Goal: Task Accomplishment & Management: Complete application form

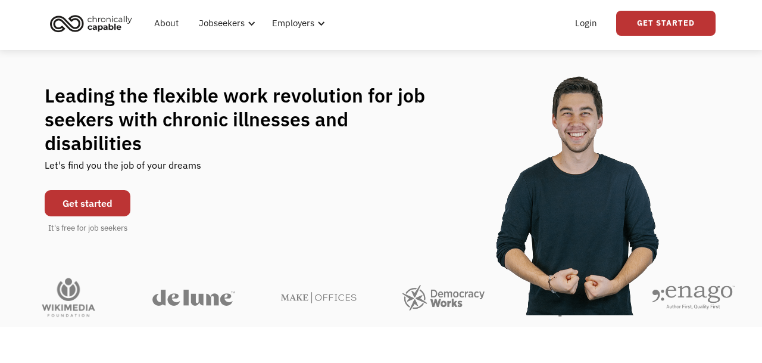
scroll to position [41, 0]
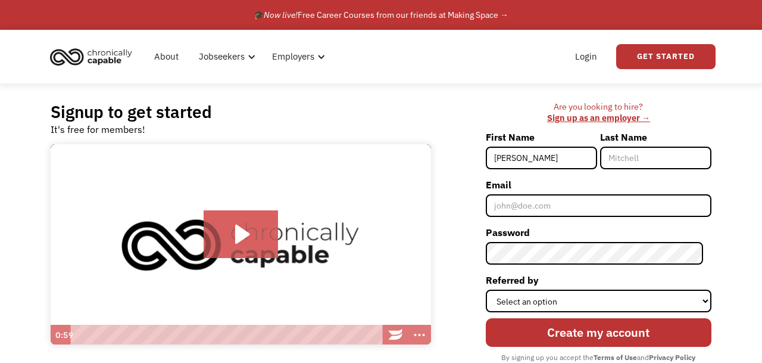
type input "[PERSON_NAME]"
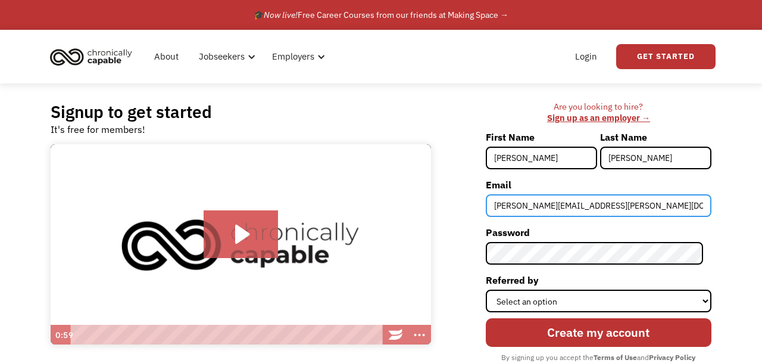
type input "[PERSON_NAME][EMAIL_ADDRESS][PERSON_NAME][DOMAIN_NAME]"
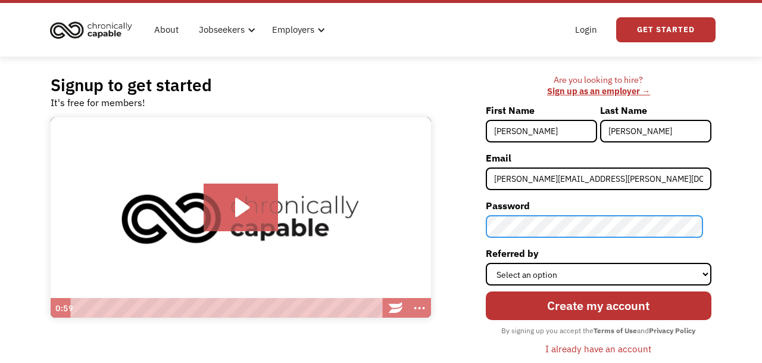
scroll to position [28, 0]
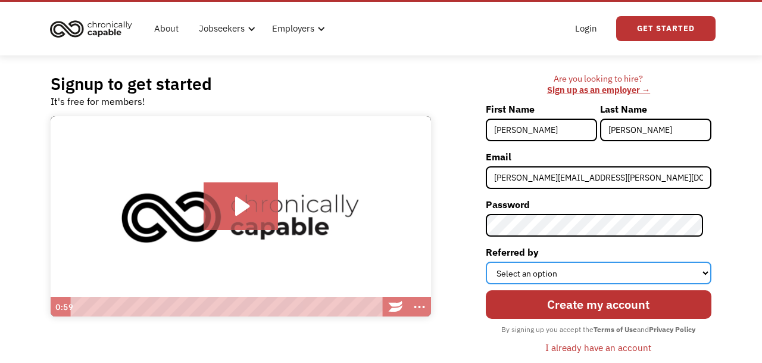
select select "Search Engine"
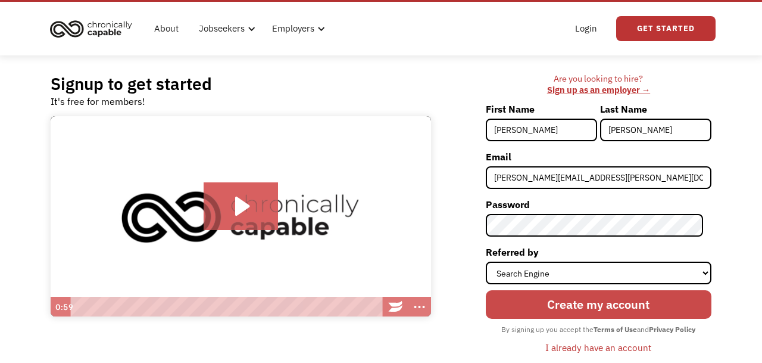
click at [560, 308] on input "Create my account" at bounding box center [599, 304] width 226 height 29
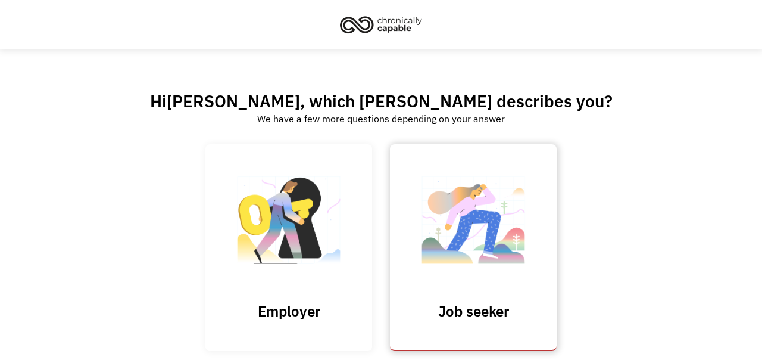
click at [464, 255] on img at bounding box center [473, 226] width 119 height 116
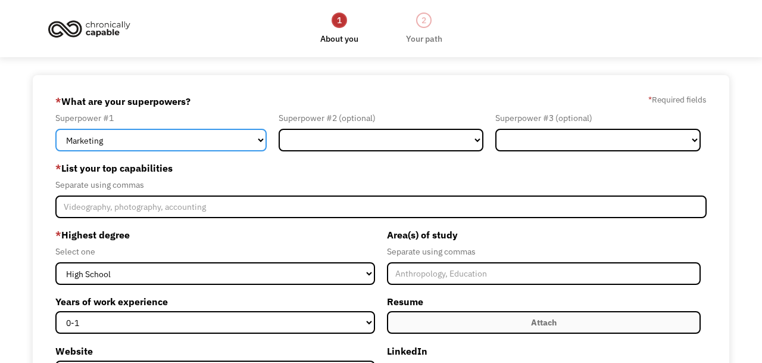
select select "Administration"
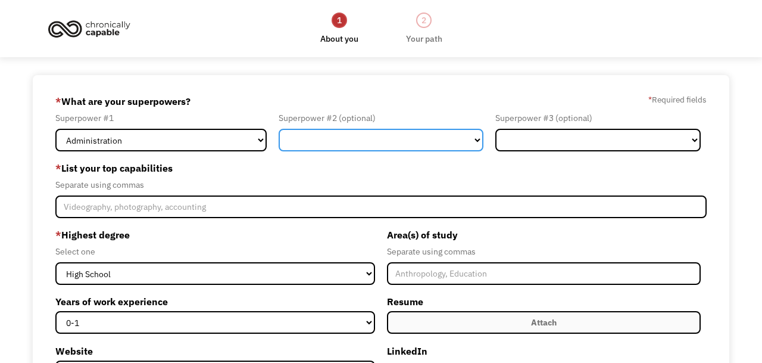
select select "Healthcare"
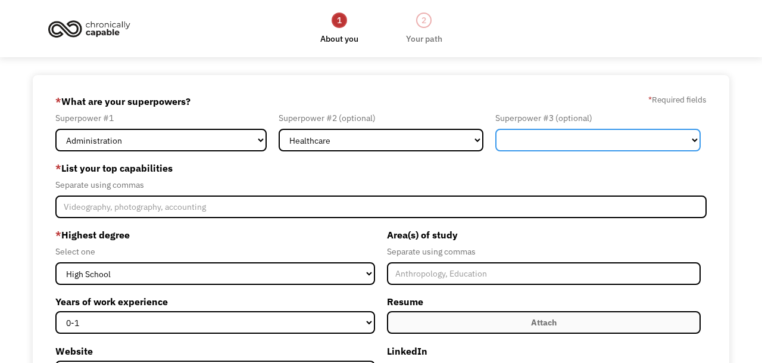
select select "Customer Service"
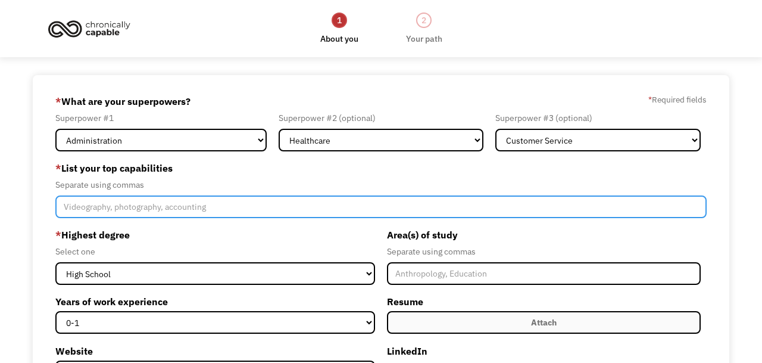
click at [255, 204] on input "Member-Create-Step1" at bounding box center [380, 206] width 651 height 23
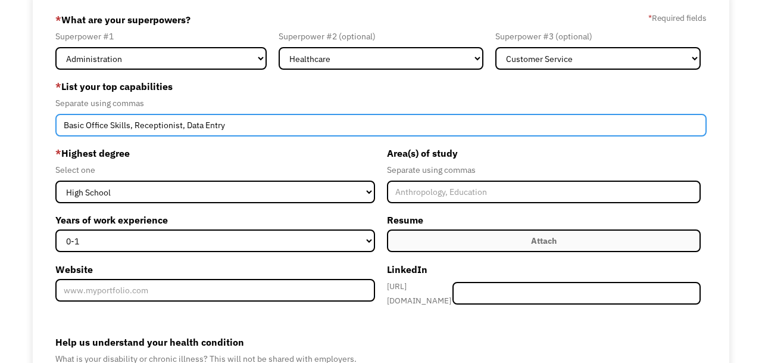
scroll to position [88, 0]
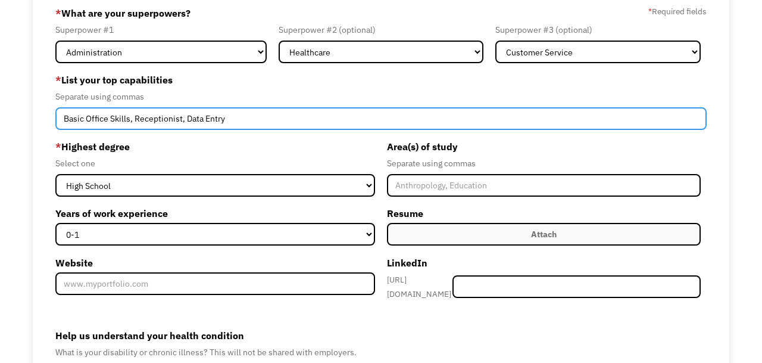
type input "Basic Office Skills, Receptionist, Data Entry"
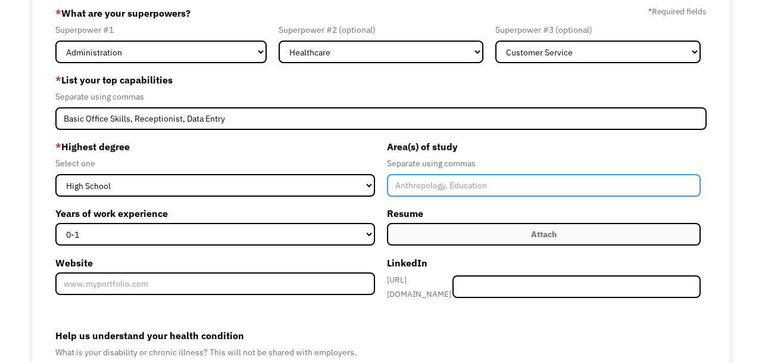
click at [458, 190] on input "Member-Create-Step1" at bounding box center [544, 185] width 314 height 23
type input "Business Office Skills"
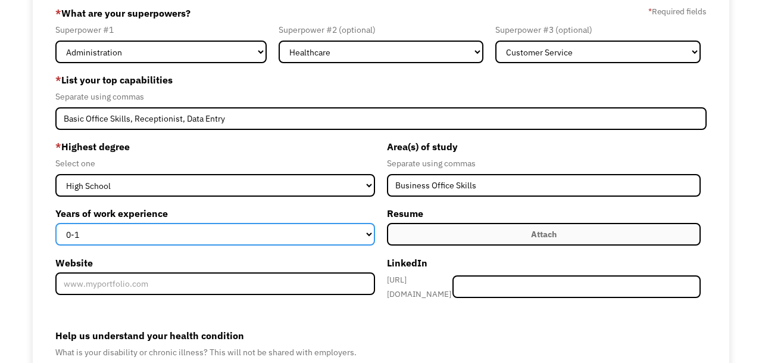
select select "15+"
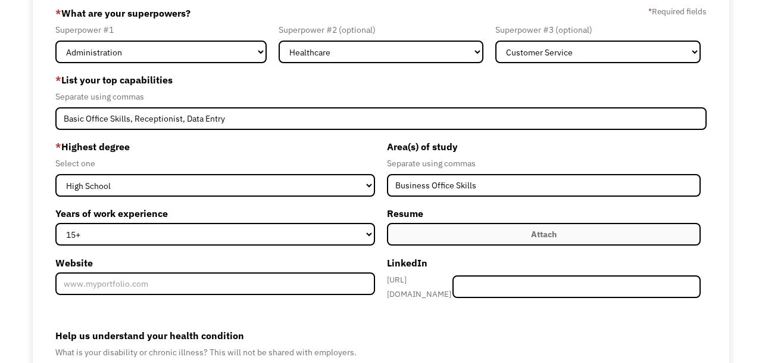
click at [455, 234] on label "Attach" at bounding box center [544, 234] width 314 height 23
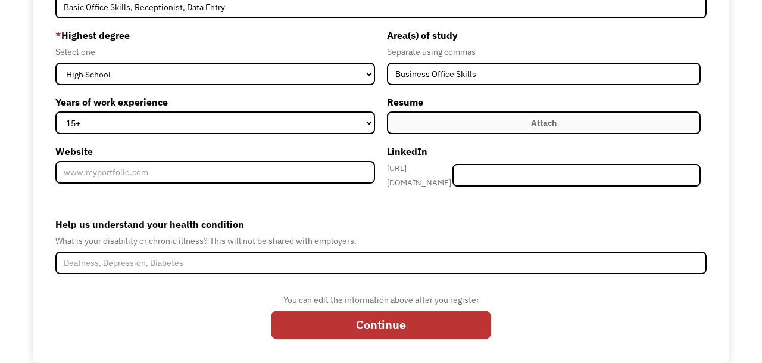
scroll to position [200, 0]
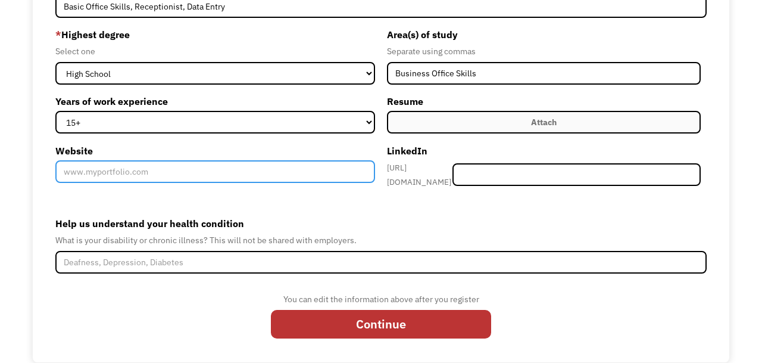
click at [253, 172] on input "Website" at bounding box center [215, 171] width 320 height 23
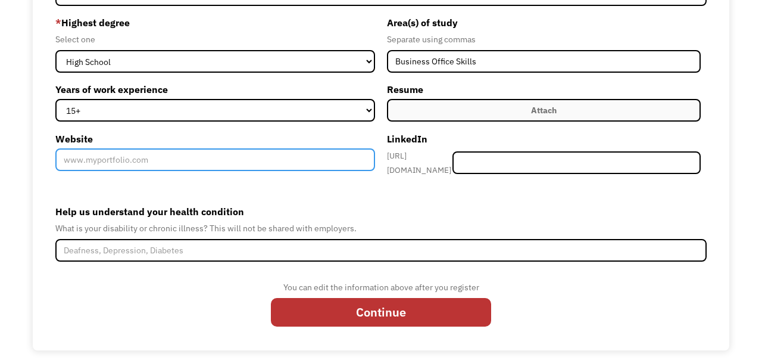
scroll to position [211, 0]
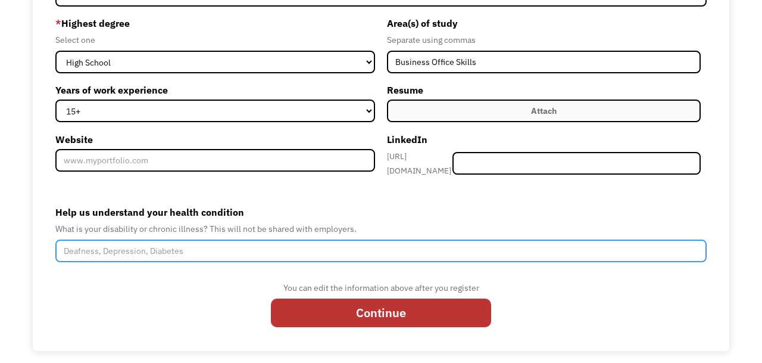
click at [254, 239] on input "Help us understand your health condition" at bounding box center [380, 250] width 651 height 23
click at [277, 247] on input "CRPS. Fibromyalgia, degenerative disc disease e" at bounding box center [380, 250] width 651 height 23
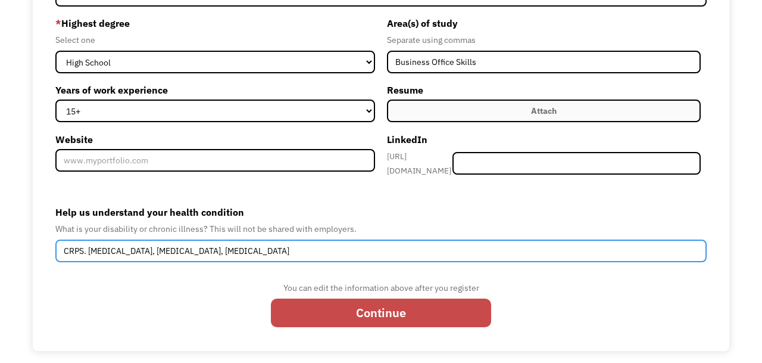
type input "CRPS. Fibromyalgia, degenerative disc disease, spinal stenosis"
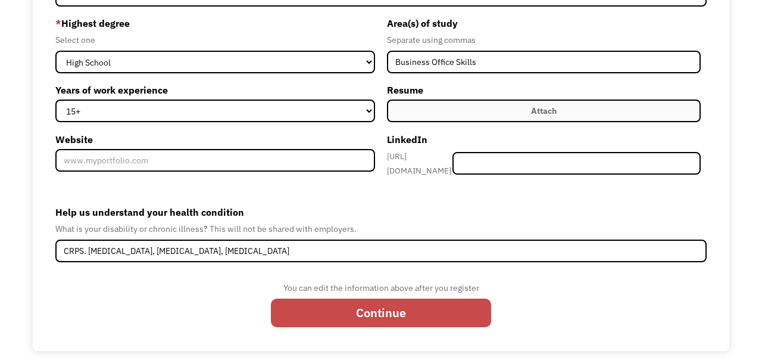
click at [342, 311] on input "Continue" at bounding box center [381, 312] width 220 height 29
type input "Please wait..."
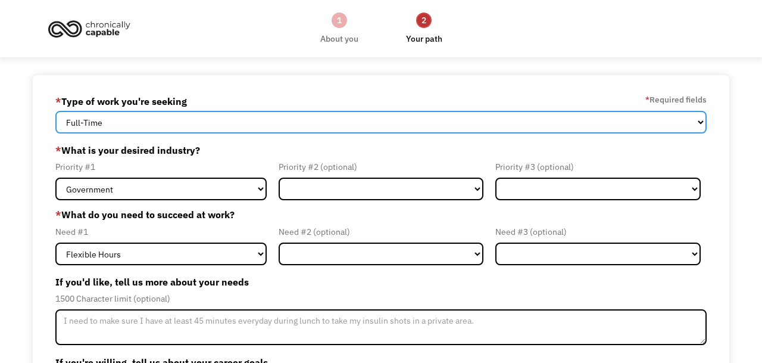
select select "Both Full-Time and Part-Time"
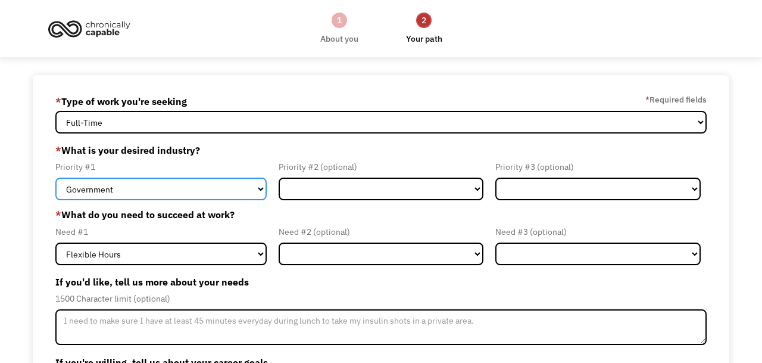
select select "Administrative"
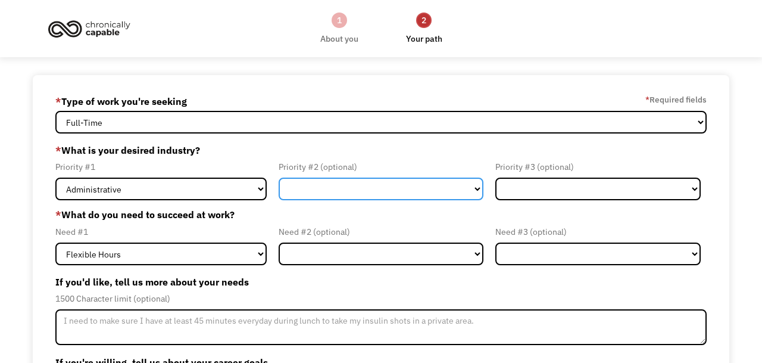
select select "Health & Social Care"
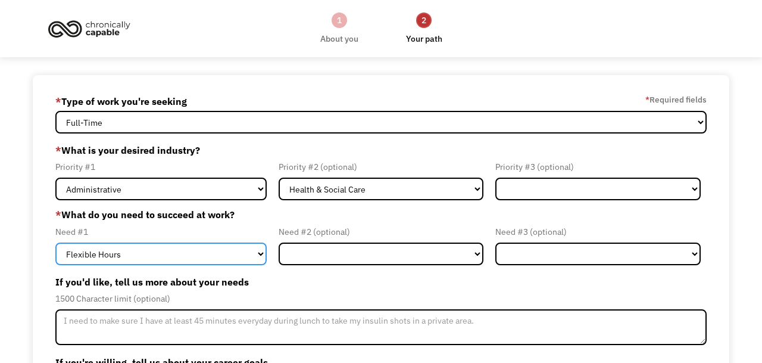
select select "Remote Work"
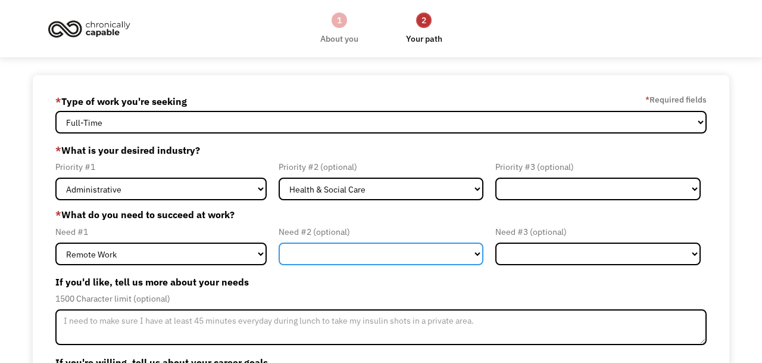
select select "Flexible Hours"
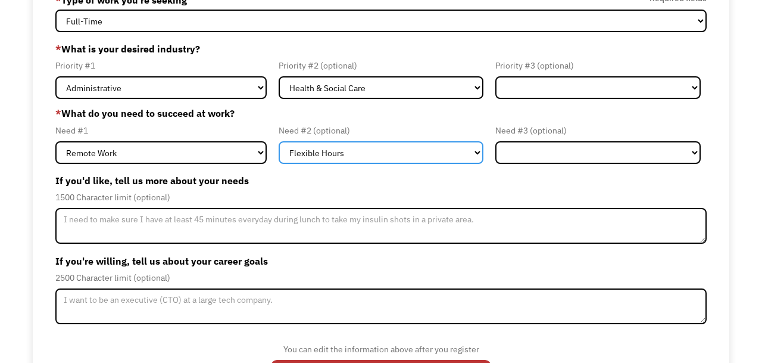
scroll to position [113, 0]
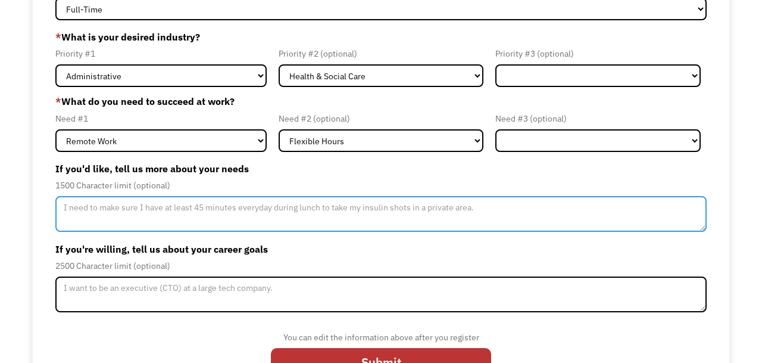
click at [206, 215] on textarea "Member-Update-Form-Step2" at bounding box center [380, 214] width 651 height 36
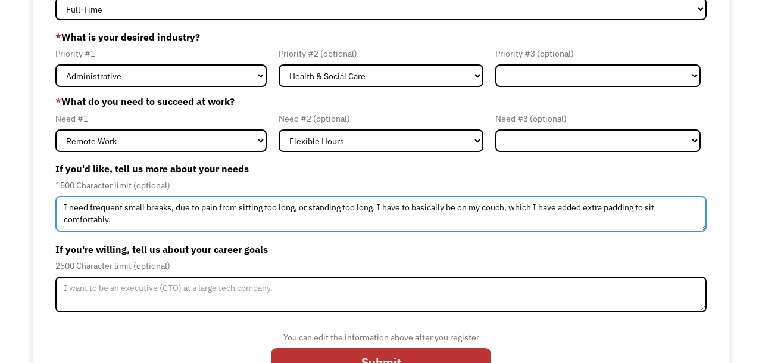
type textarea "I need frequent small breaks, due to pain from sitting too long, or standing to…"
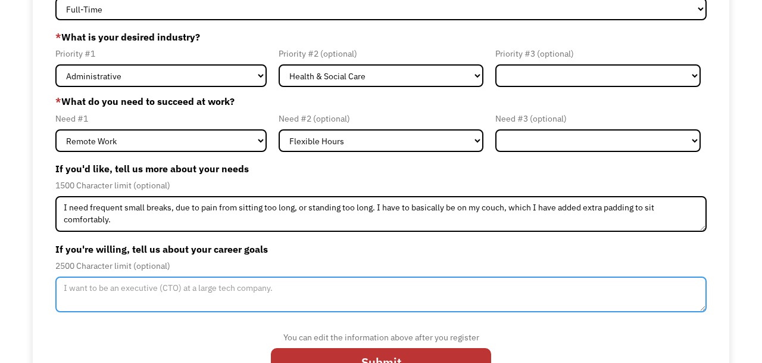
click at [168, 297] on textarea "Member-Update-Form-Step2" at bounding box center [380, 294] width 651 height 36
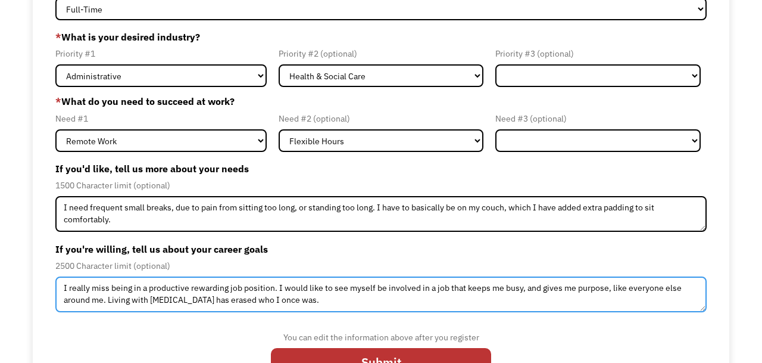
click at [187, 289] on textarea "I really miss being in a productive rewarding job position. I would like to see…" at bounding box center [380, 294] width 651 height 36
click at [335, 295] on textarea "I really miss being in a productive, and rewarding job position. I would like t…" at bounding box center [380, 294] width 651 height 36
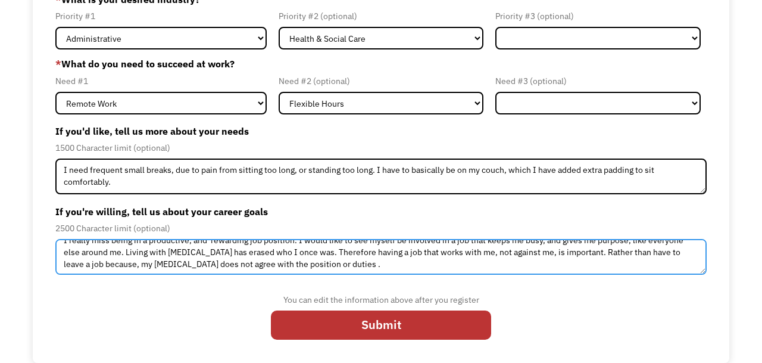
scroll to position [151, 0]
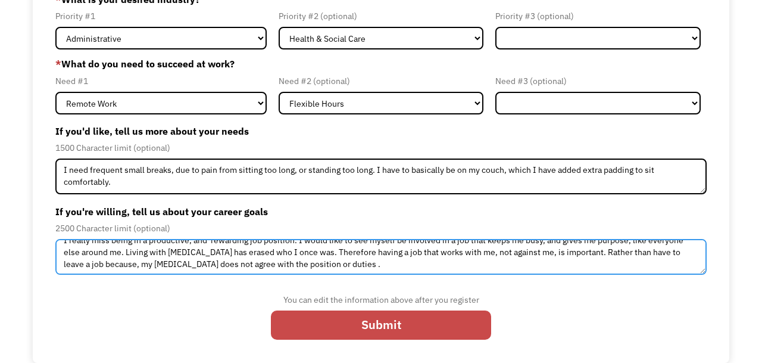
type textarea "I really miss being in a productive, and rewarding job position. I would like t…"
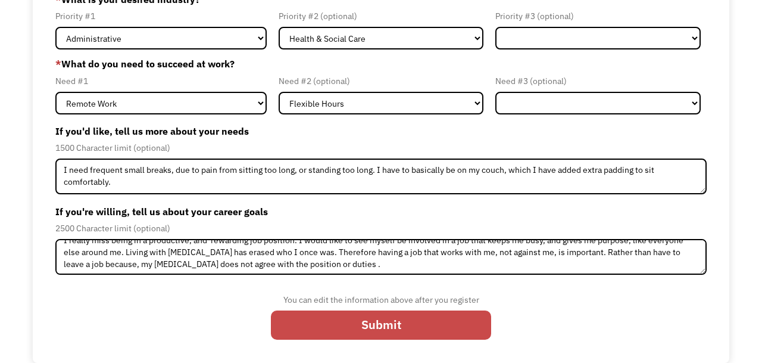
click at [352, 325] on input "Submit" at bounding box center [381, 324] width 220 height 29
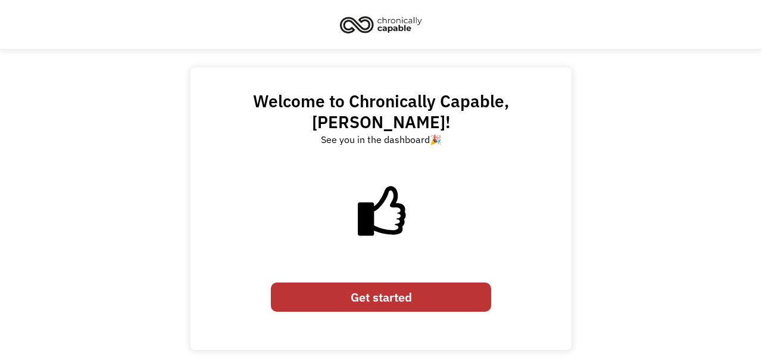
click at [438, 282] on link "Get started" at bounding box center [381, 296] width 220 height 29
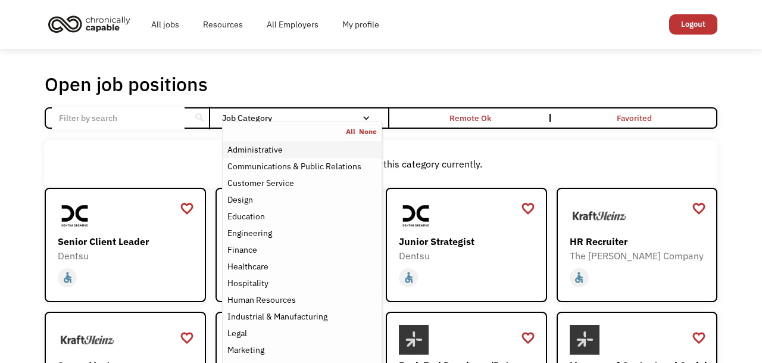
click at [306, 148] on div "Administrative" at bounding box center [301, 149] width 149 height 14
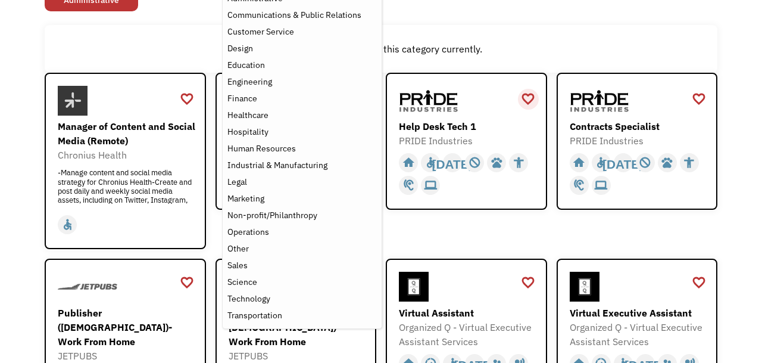
scroll to position [160, 0]
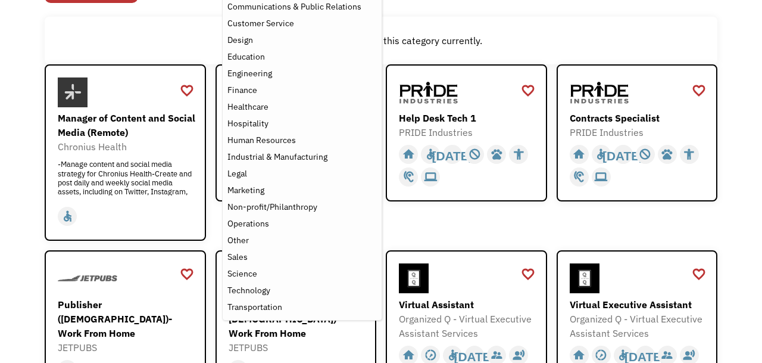
click at [514, 28] on div "There aren't any jobs in this category currently." at bounding box center [381, 41] width 673 height 48
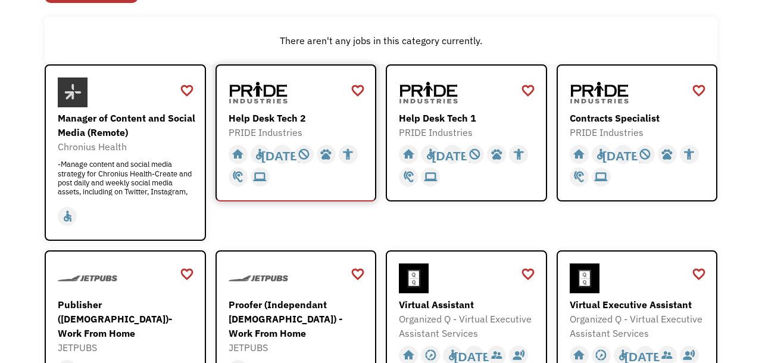
click at [298, 135] on div "PRIDE Industries" at bounding box center [298, 132] width 138 height 14
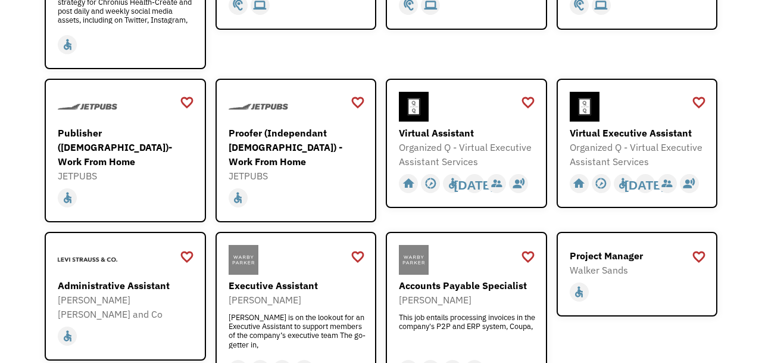
scroll to position [333, 0]
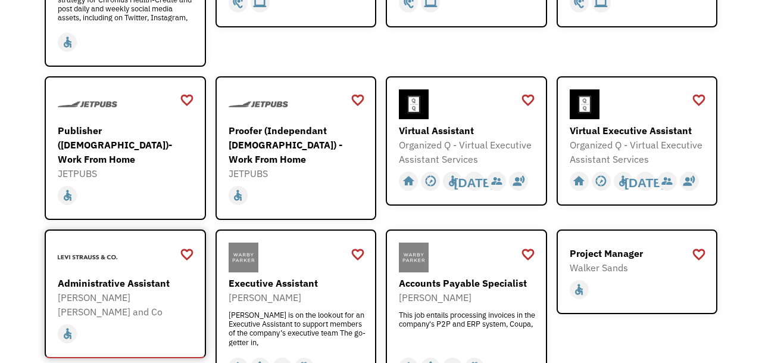
click at [118, 276] on div "Administrative Assistant" at bounding box center [127, 283] width 138 height 14
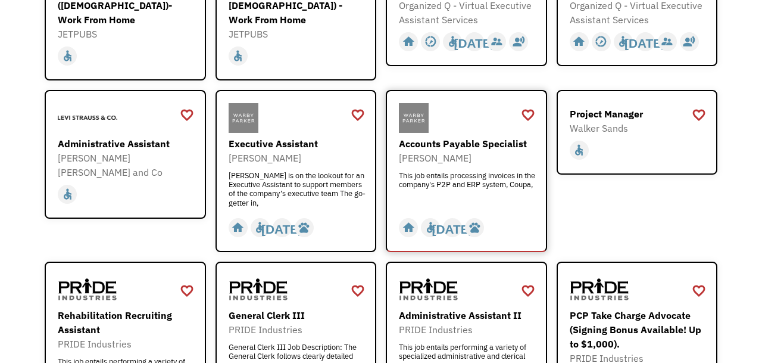
scroll to position [475, 0]
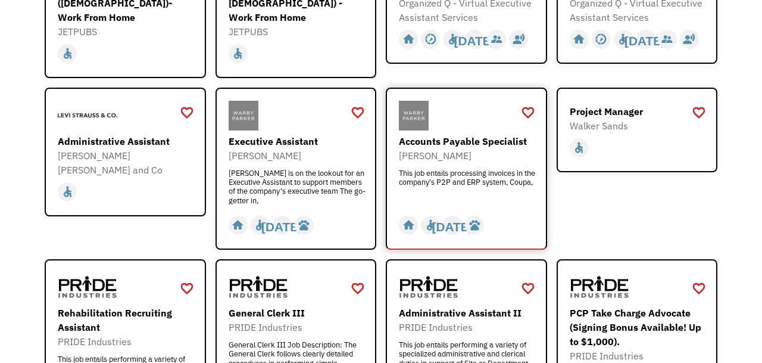
click at [439, 148] on div "Warby Parker" at bounding box center [468, 155] width 138 height 14
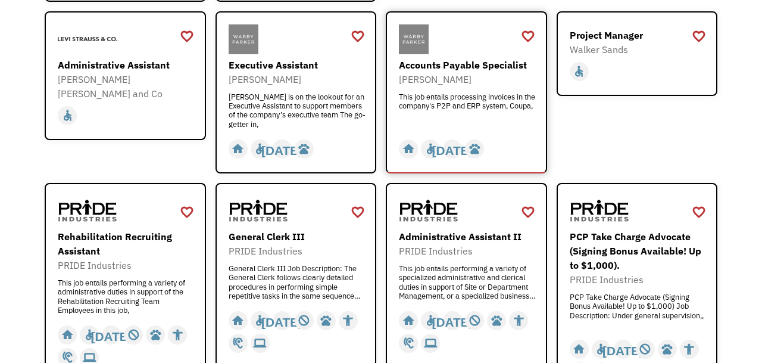
scroll to position [555, 0]
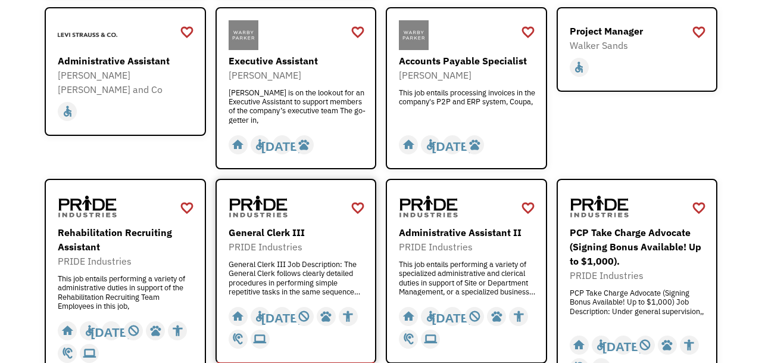
click at [314, 239] on div "PRIDE Industries" at bounding box center [298, 246] width 138 height 14
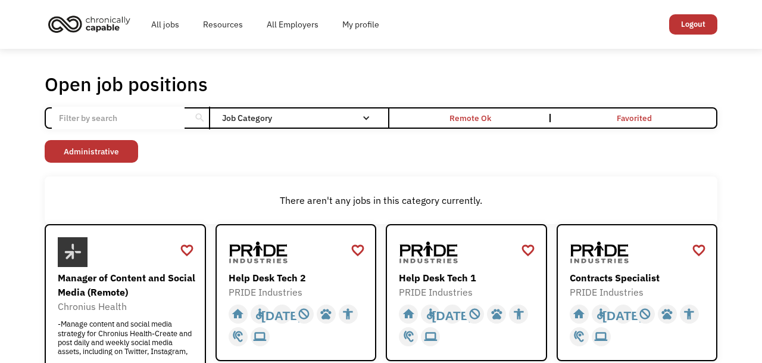
scroll to position [0, 0]
click at [227, 23] on link "Resources" at bounding box center [223, 24] width 64 height 38
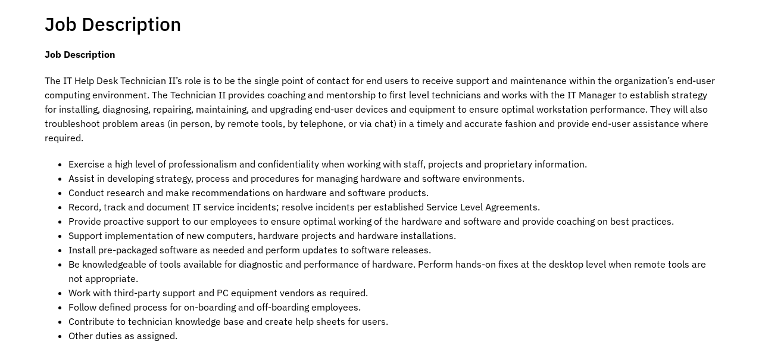
scroll to position [245, 0]
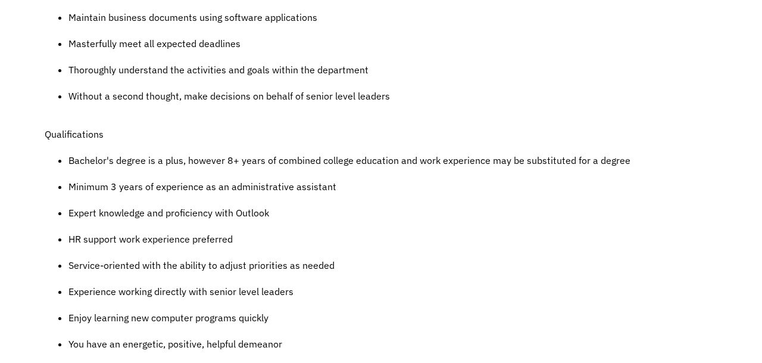
scroll to position [724, 0]
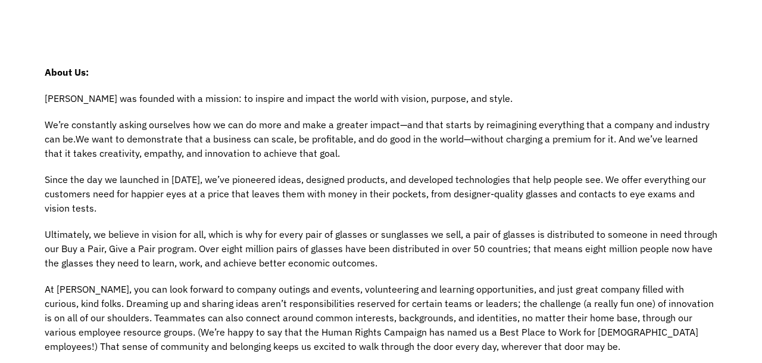
scroll to position [747, 0]
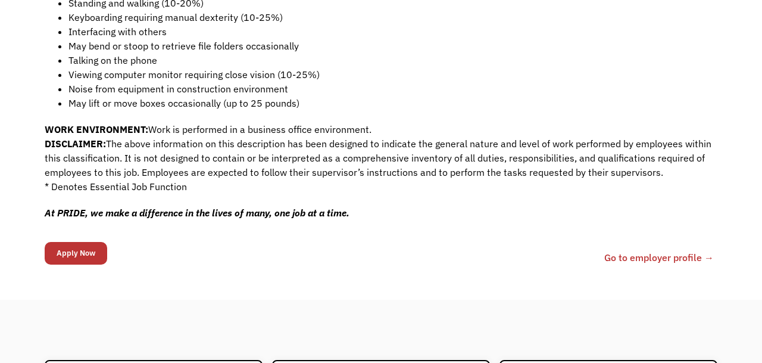
scroll to position [741, 0]
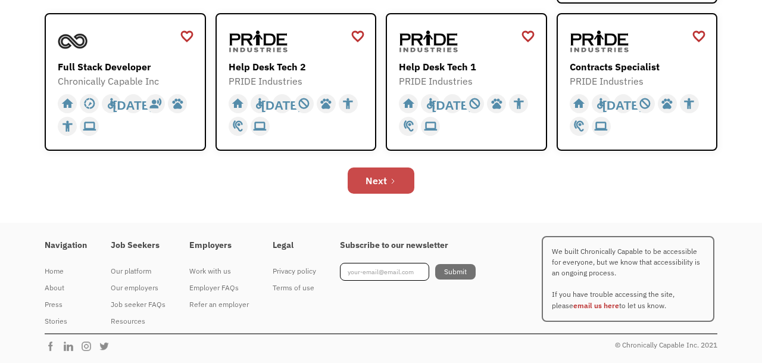
scroll to position [483, 0]
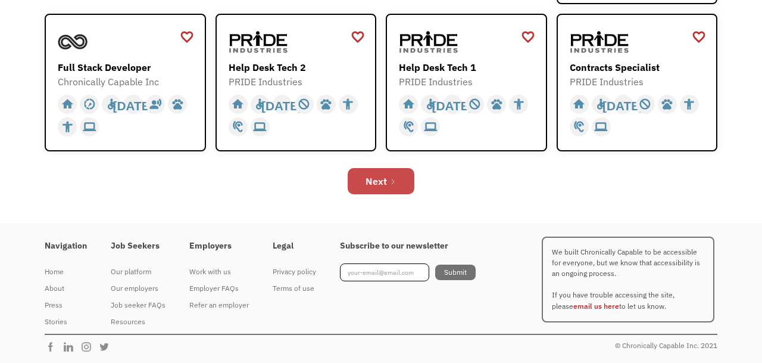
click at [399, 180] on link "Next" at bounding box center [381, 181] width 67 height 26
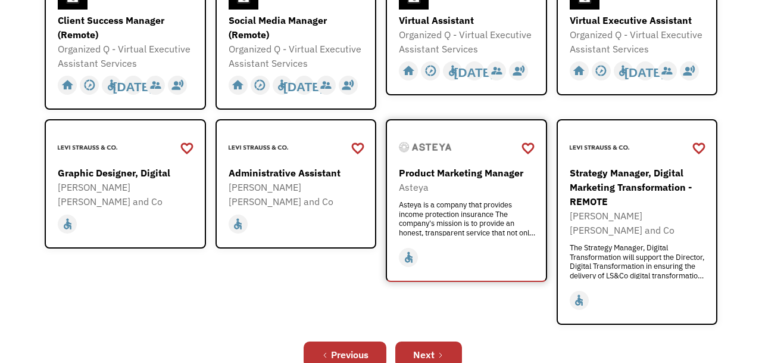
scroll to position [388, 0]
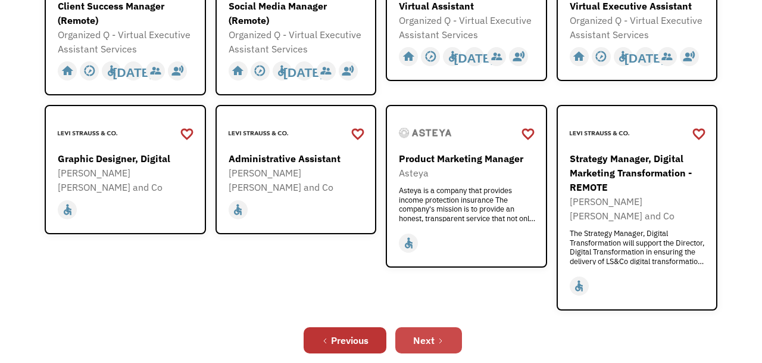
click at [433, 333] on div "Next" at bounding box center [423, 340] width 21 height 14
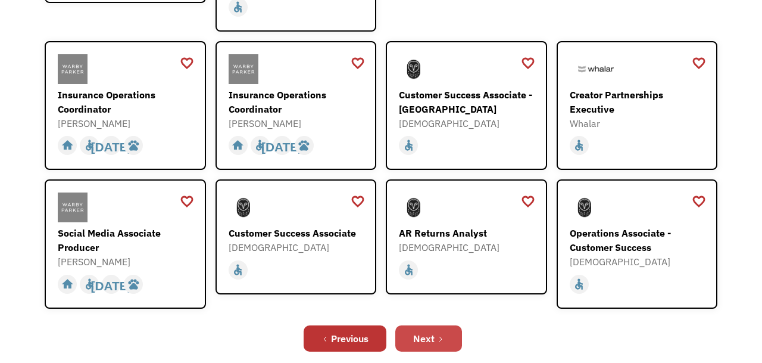
scroll to position [361, 0]
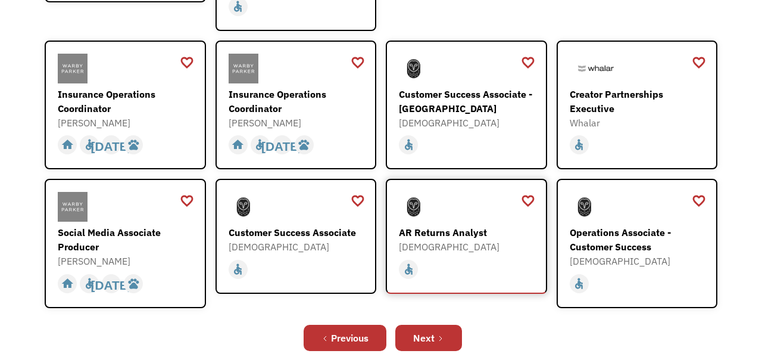
click at [451, 225] on div "AR Returns Analyst" at bounding box center [468, 232] width 138 height 14
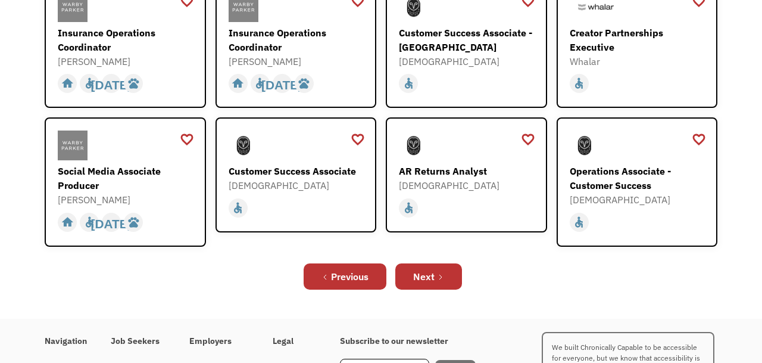
scroll to position [423, 0]
click at [448, 263] on link "Next" at bounding box center [428, 276] width 67 height 26
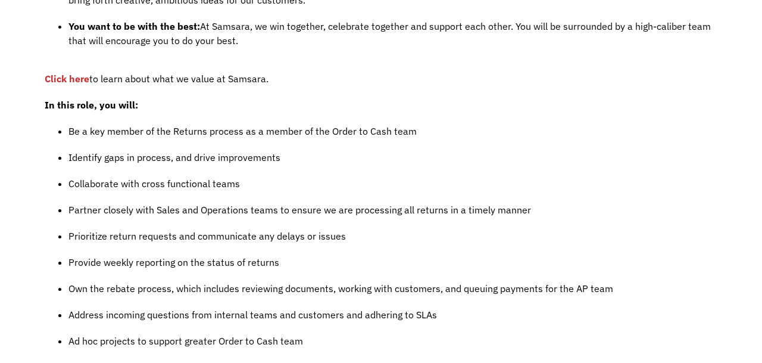
scroll to position [885, 0]
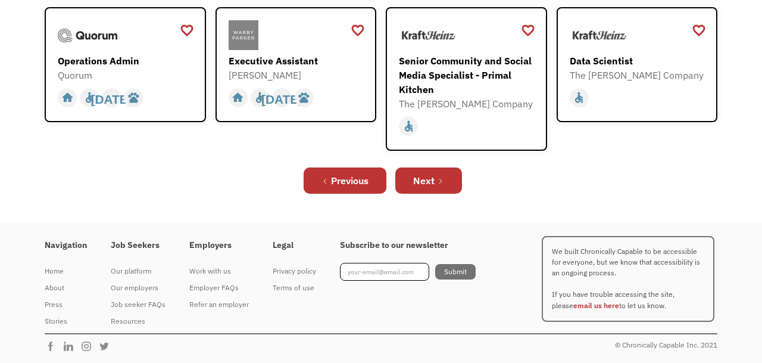
scroll to position [442, 0]
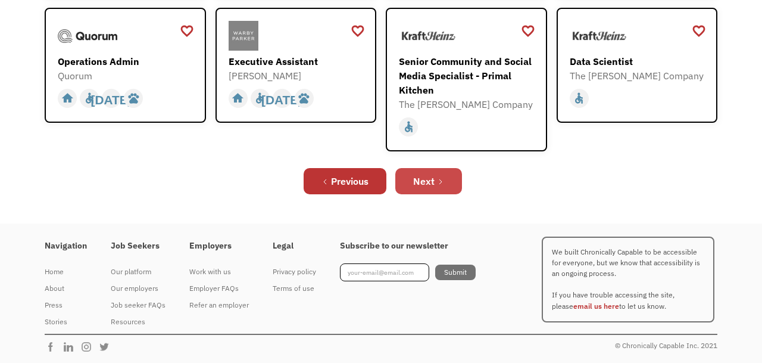
click at [446, 175] on link "Next" at bounding box center [428, 181] width 67 height 26
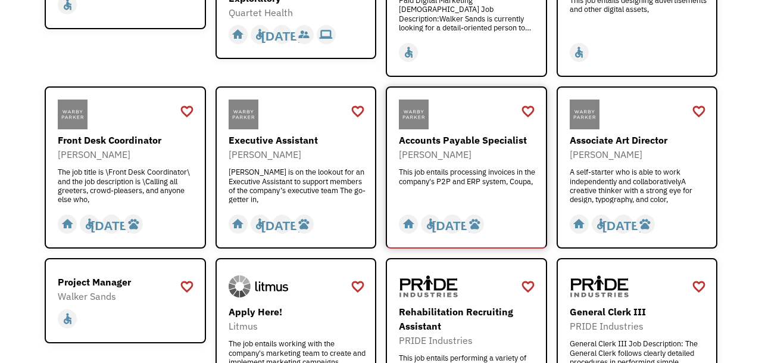
scroll to position [244, 0]
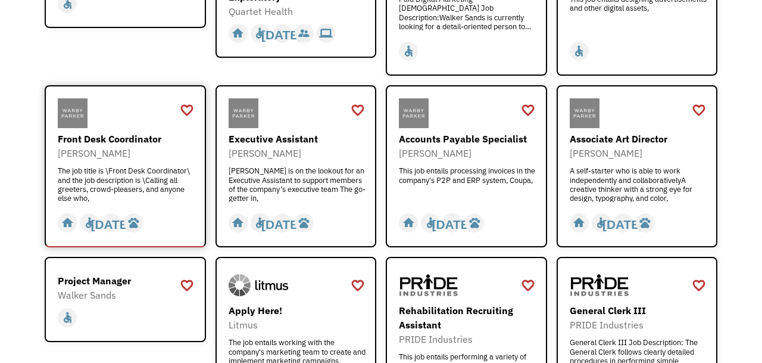
click at [157, 144] on div "Front Desk Coordinator" at bounding box center [127, 139] width 138 height 14
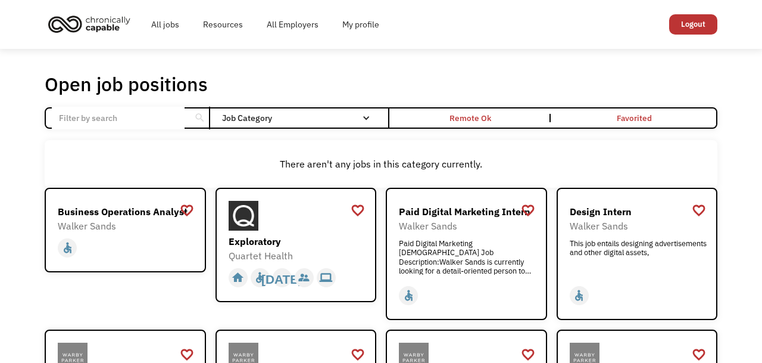
scroll to position [0, 0]
click at [360, 21] on link "My profile" at bounding box center [360, 24] width 61 height 38
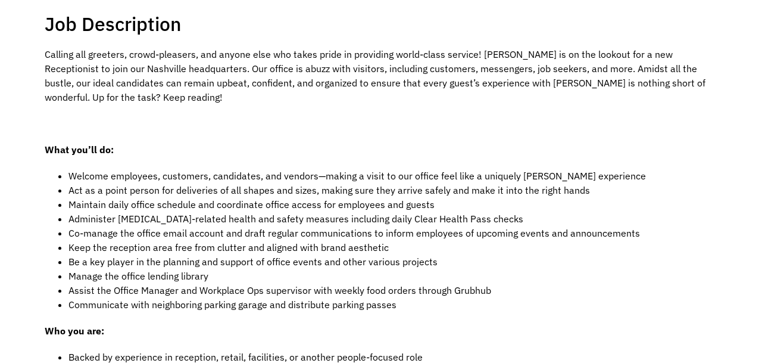
scroll to position [237, 0]
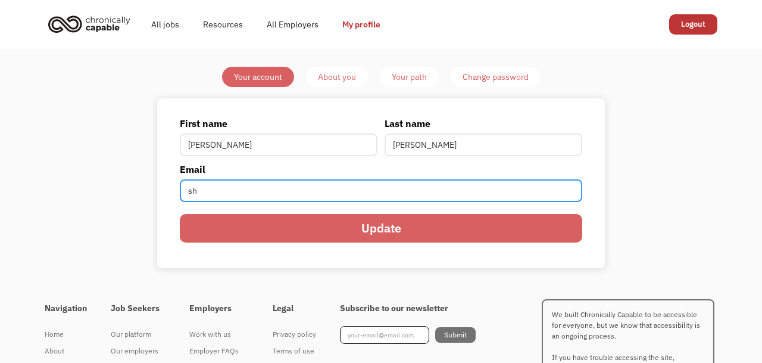
type input "s"
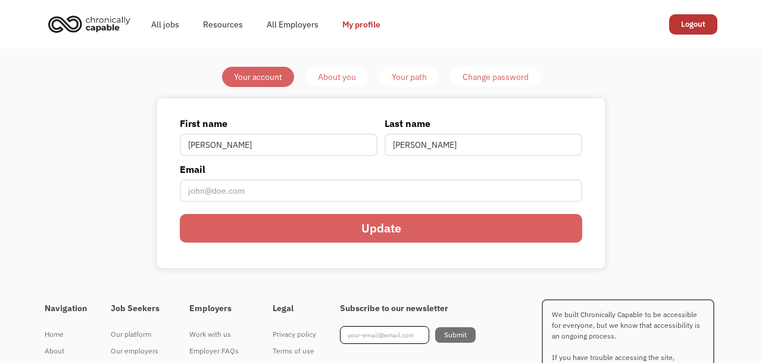
click at [388, 232] on input "Update" at bounding box center [381, 228] width 402 height 29
click at [690, 25] on link "Logout" at bounding box center [693, 24] width 48 height 20
